Goal: Transaction & Acquisition: Obtain resource

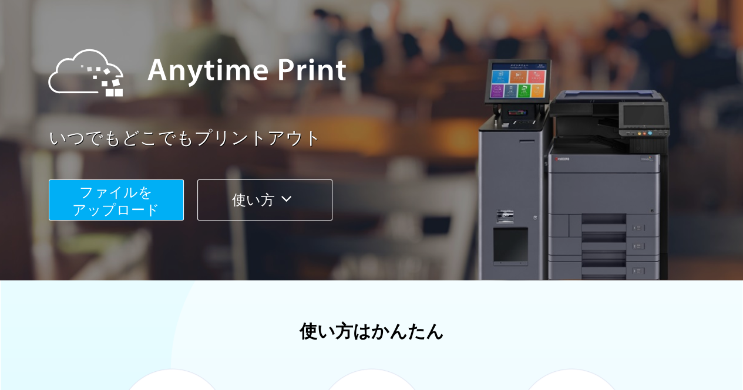
click at [176, 198] on button "ファイルを ​​アップロード" at bounding box center [116, 200] width 135 height 41
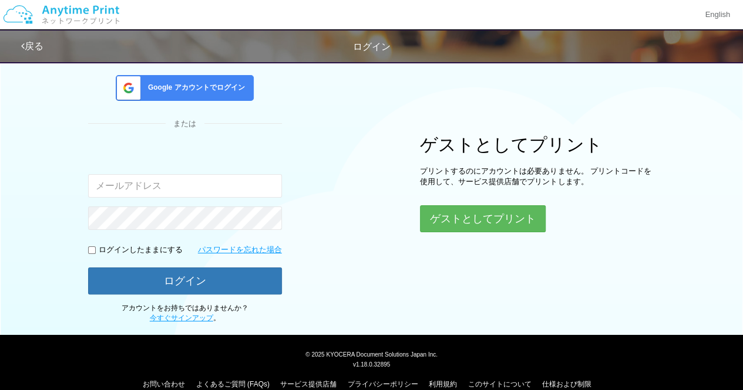
type input "[EMAIL_ADDRESS][DOMAIN_NAME]"
click at [238, 172] on div "入力されたメールアドレスまたはパスワードが正しくありません。 [EMAIL_ADDRESS][DOMAIN_NAME]" at bounding box center [185, 172] width 194 height 51
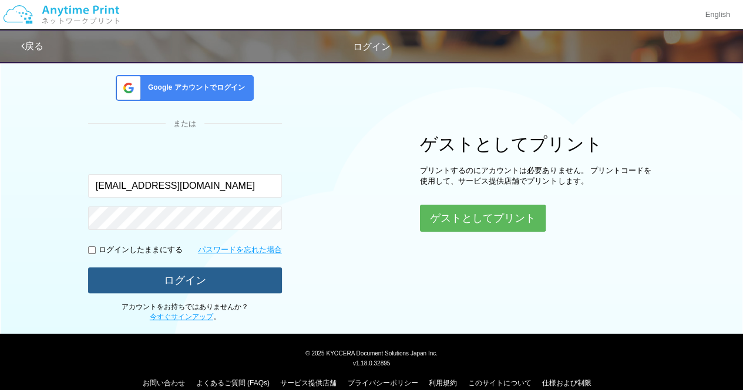
click at [188, 274] on button "ログイン" at bounding box center [185, 281] width 194 height 26
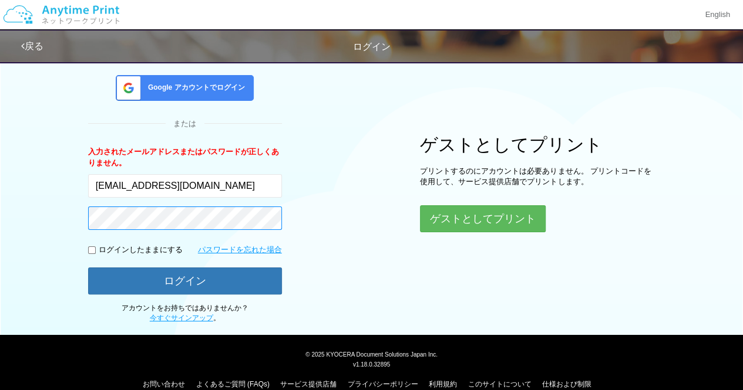
click at [88, 268] on button "ログイン" at bounding box center [185, 281] width 194 height 27
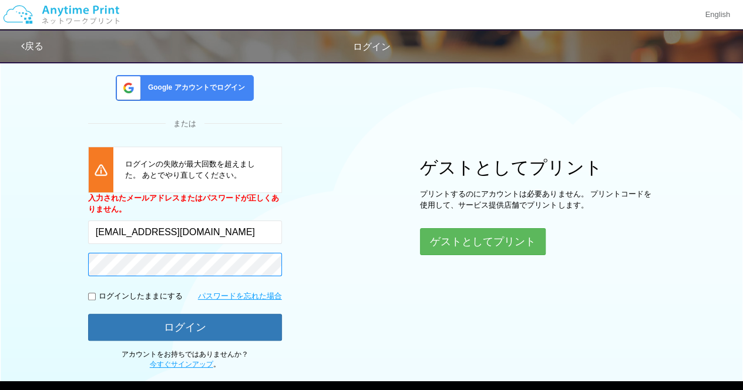
scroll to position [87, 0]
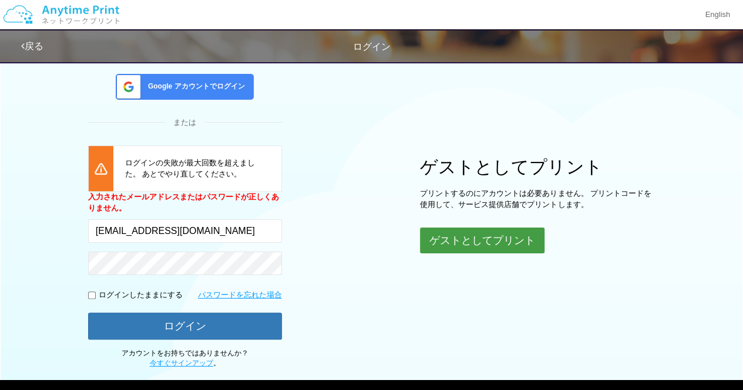
click at [439, 237] on button "ゲストとしてプリント" at bounding box center [482, 241] width 124 height 26
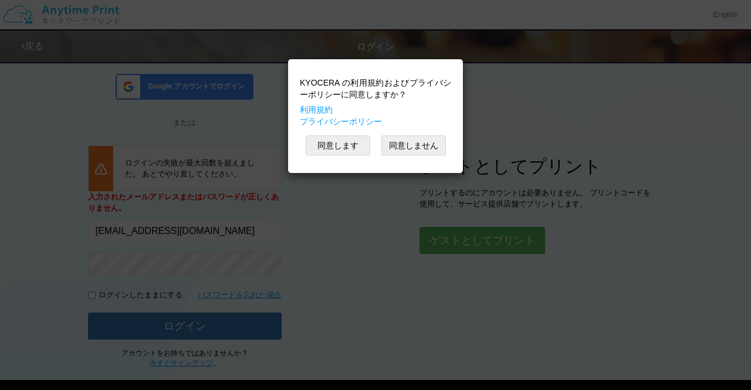
click at [346, 156] on div "KYOCERA の利用規約およびプライバシーポリシーに同意しますか？ 利用規約 プライバシーポリシー 同意します 同意しません" at bounding box center [375, 116] width 163 height 102
click at [346, 140] on button "同意します" at bounding box center [338, 146] width 65 height 20
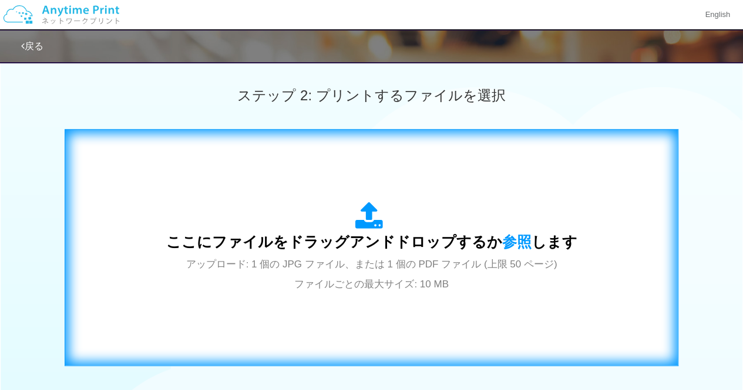
scroll to position [315, 0]
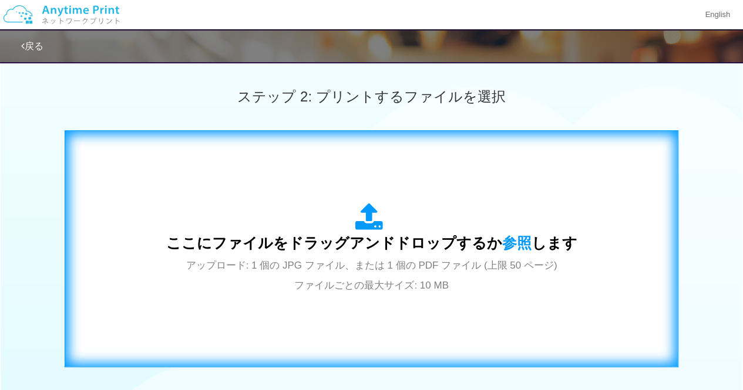
click at [547, 264] on span "アップロード: 1 個の JPG ファイル、または 1 個の PDF ファイル (上限 50 ページ) ファイルごとの最大サイズ: 10 MB" at bounding box center [371, 275] width 371 height 31
